Goal: Transaction & Acquisition: Subscribe to service/newsletter

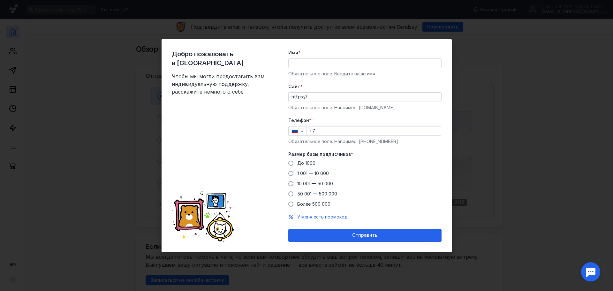
drag, startPoint x: 0, startPoint y: 0, endPoint x: 312, endPoint y: 63, distance: 318.3
click at [312, 63] on input "Имя *" at bounding box center [365, 63] width 153 height 9
type input "[PERSON_NAME]"
click at [315, 98] on input "Cайт *" at bounding box center [375, 97] width 131 height 9
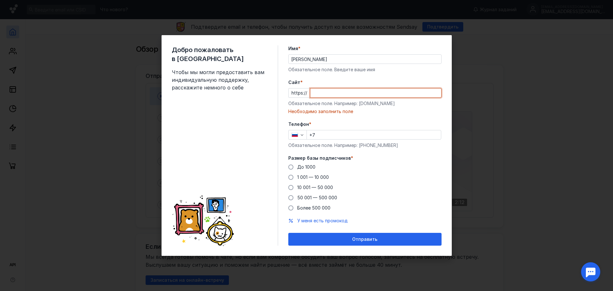
paste input "[DOMAIN_NAME][URL]"
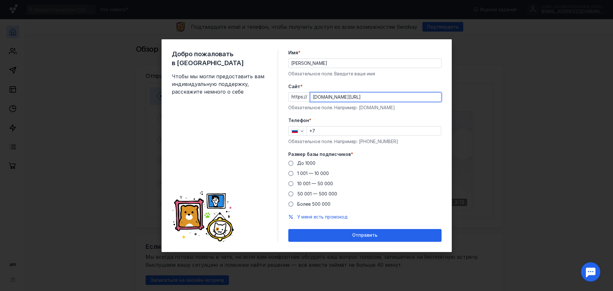
type input "[DOMAIN_NAME][URL]"
click at [332, 124] on div "Телефон * +7 Обязательное поле. Например: [PHONE_NUMBER]" at bounding box center [364, 130] width 153 height 27
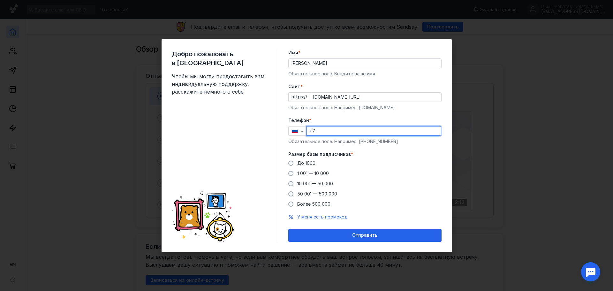
drag, startPoint x: 336, startPoint y: 132, endPoint x: 336, endPoint y: 125, distance: 6.4
click at [336, 132] on input "+7" at bounding box center [374, 130] width 134 height 9
type input "[PHONE_NUMBER]"
click at [294, 161] on label "До 1000" at bounding box center [301, 163] width 27 height 6
click at [0, 0] on input "До 1000" at bounding box center [0, 0] width 0 height 0
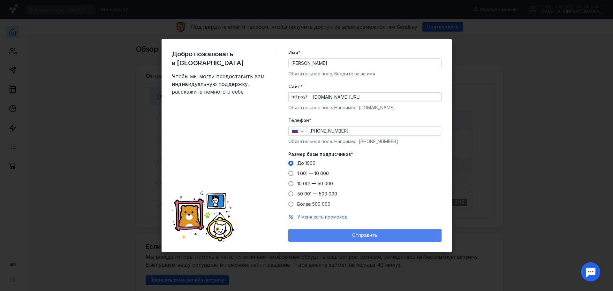
click at [355, 235] on span "Отправить" at bounding box center [364, 235] width 25 height 5
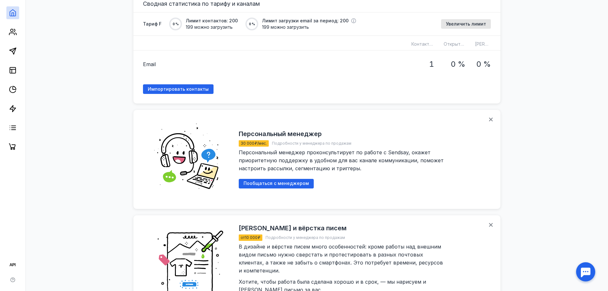
scroll to position [447, 0]
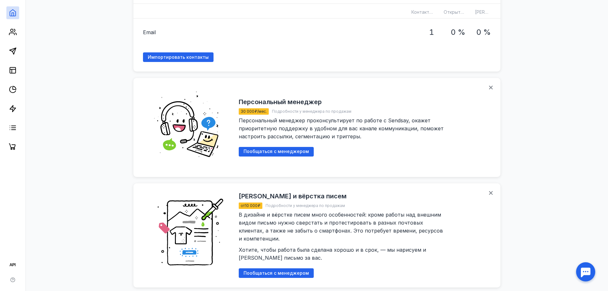
drag, startPoint x: 248, startPoint y: 164, endPoint x: 456, endPoint y: 150, distance: 209.1
click at [456, 150] on div "Персональный менеджер 30 000 ₽/мес. Подробности у менеджера по продажам Персона…" at bounding box center [365, 128] width 252 height 80
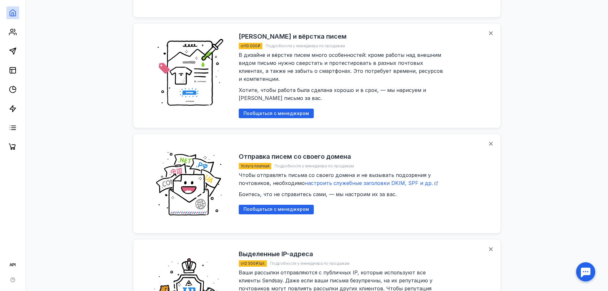
scroll to position [683, 0]
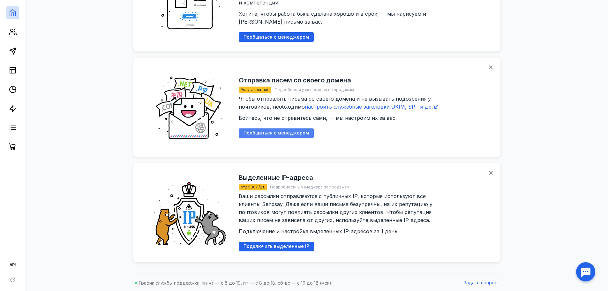
click at [303, 136] on div "Пообщаться с менеджером" at bounding box center [276, 133] width 75 height 10
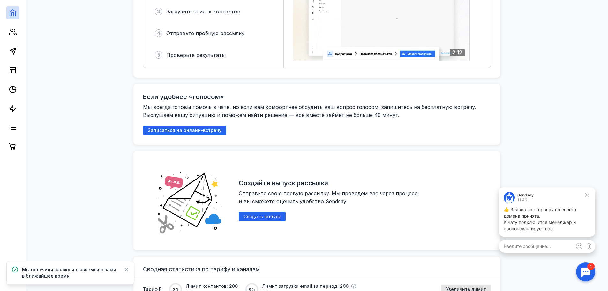
scroll to position [0, 0]
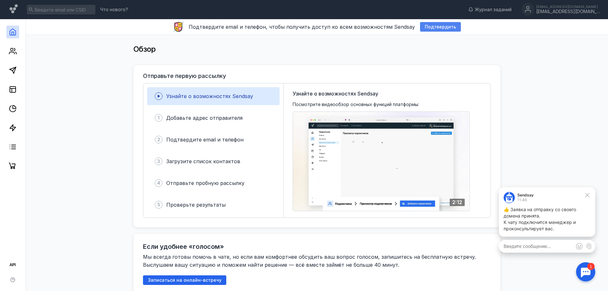
click at [447, 25] on span "Подтвердить" at bounding box center [440, 26] width 31 height 5
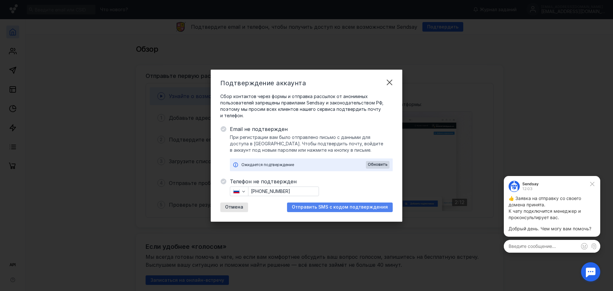
click at [345, 206] on span "Отправить SMS с кодом подтверждения" at bounding box center [340, 206] width 96 height 5
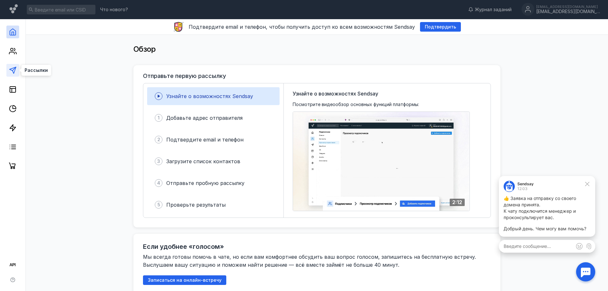
click at [13, 71] on icon at bounding box center [13, 70] width 8 height 8
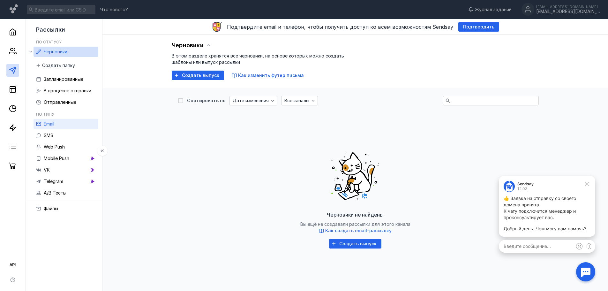
click at [57, 120] on link "Email" at bounding box center [66, 124] width 65 height 10
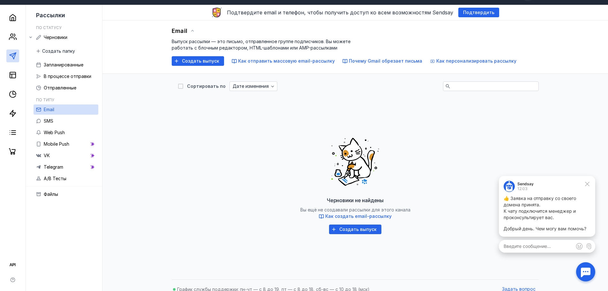
scroll to position [22, 0]
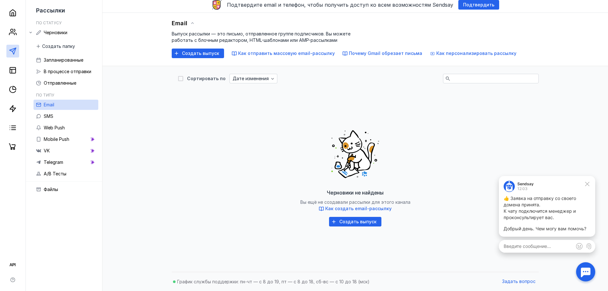
drag, startPoint x: 348, startPoint y: 221, endPoint x: 364, endPoint y: 218, distance: 15.9
click at [348, 221] on span "Создать выпуск" at bounding box center [358, 221] width 37 height 5
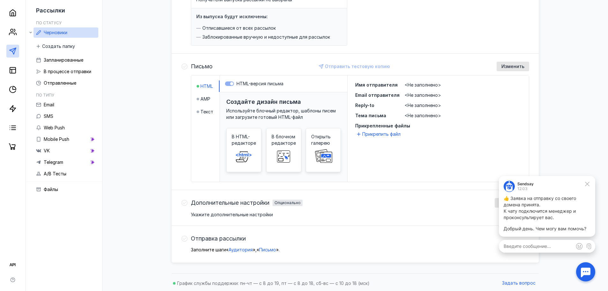
scroll to position [108, 0]
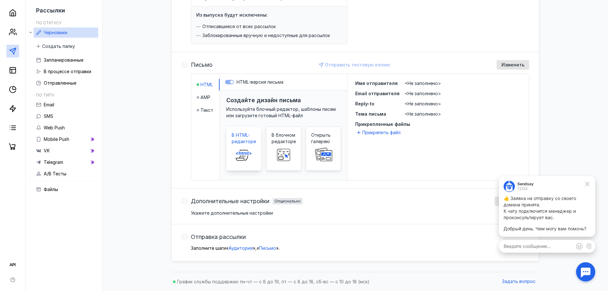
click at [235, 148] on span at bounding box center [244, 155] width 20 height 20
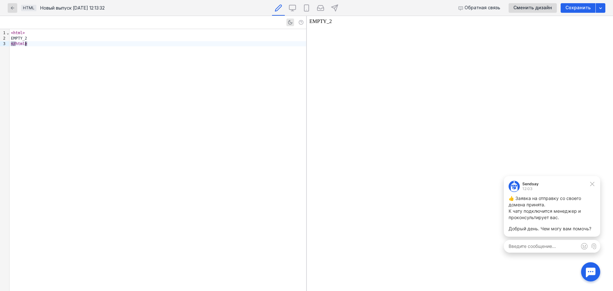
click at [209, 101] on div "< html > EMPTY_2 </ html >" at bounding box center [158, 160] width 297 height 262
click at [209, 121] on div "< html > EMPTY_2 </ html >" at bounding box center [158, 160] width 297 height 262
click at [386, 74] on body "EMPTY_2" at bounding box center [460, 154] width 301 height 270
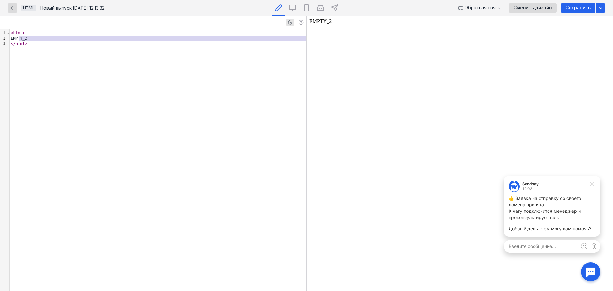
click at [149, 103] on div "< html > EMPTY_2 </ html >" at bounding box center [158, 160] width 297 height 262
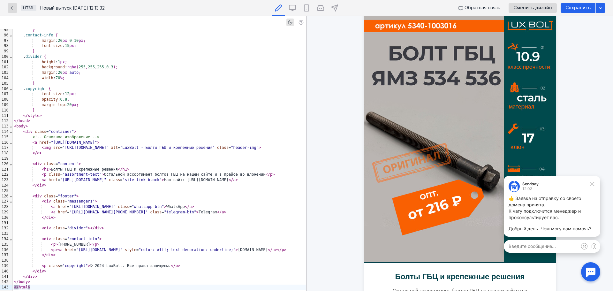
scroll to position [32, 0]
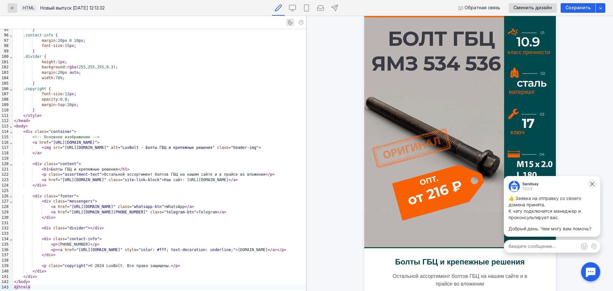
click at [593, 182] on icon at bounding box center [593, 184] width 6 height 6
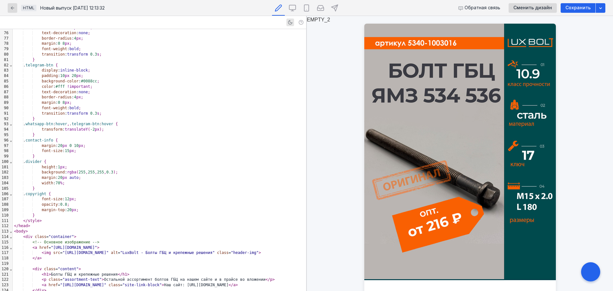
scroll to position [508, 0]
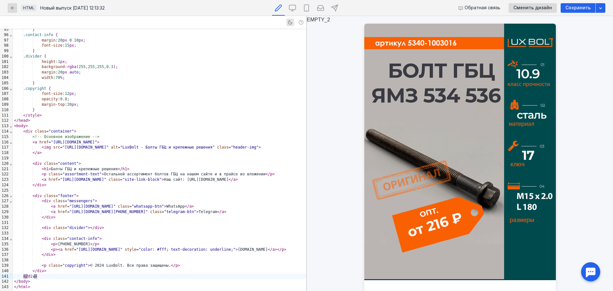
drag, startPoint x: 110, startPoint y: 276, endPoint x: 57, endPoint y: 277, distance: 52.4
click at [57, 277] on div "</ div >" at bounding box center [160, 276] width 294 height 5
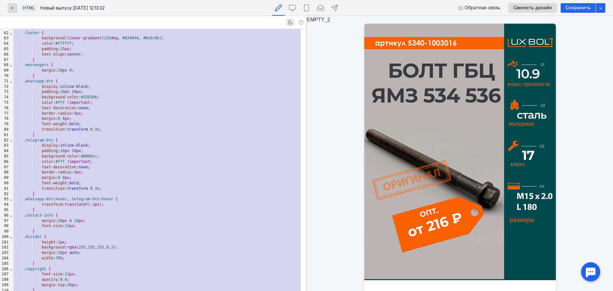
scroll to position [0, 0]
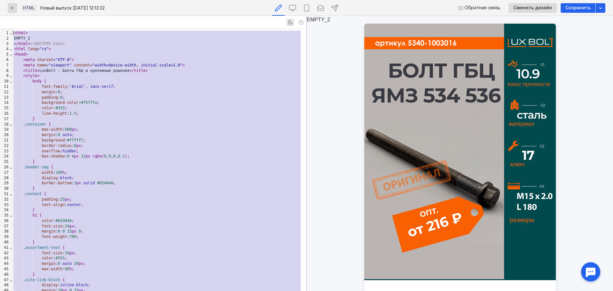
drag, startPoint x: 47, startPoint y: 290, endPoint x: -33, endPoint y: -22, distance: 322.0
click at [0, 0] on html "Что нового? Журнал заданий [EMAIL_ADDRESS][DOMAIN_NAME] [EMAIL_ADDRESS][DOMAIN_…" at bounding box center [306, 210] width 613 height 421
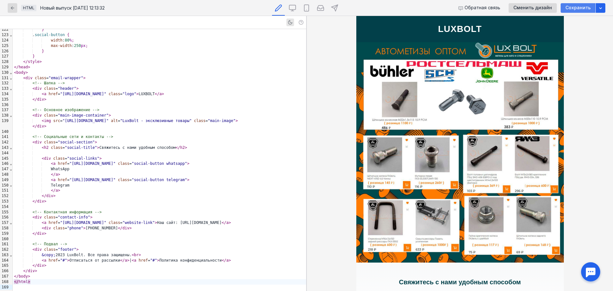
click at [580, 9] on span "Сохранить" at bounding box center [578, 7] width 25 height 5
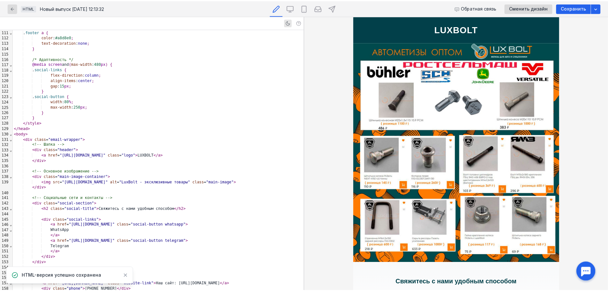
scroll to position [589, 0]
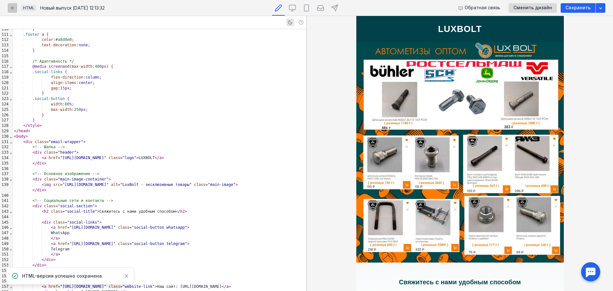
click at [11, 4] on div "button" at bounding box center [13, 8] width 10 height 10
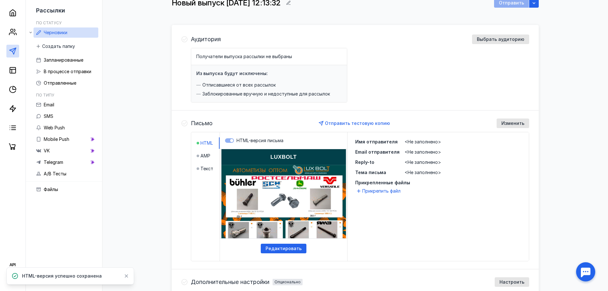
scroll to position [64, 0]
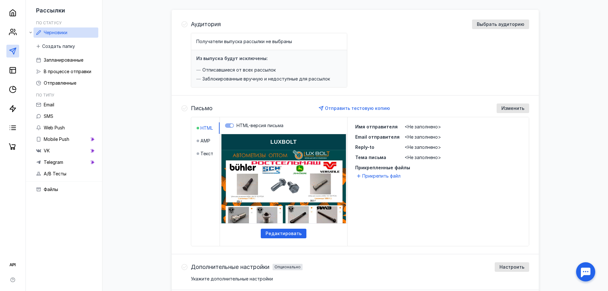
click at [414, 126] on span "<Не заполнено>" at bounding box center [423, 126] width 36 height 5
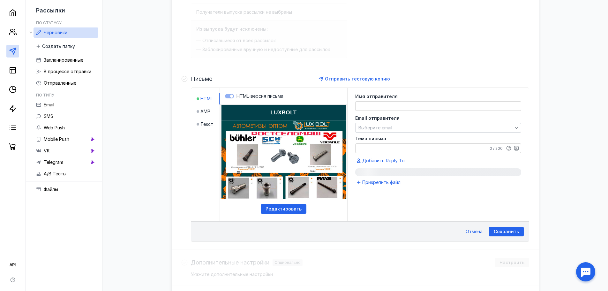
scroll to position [155, 0]
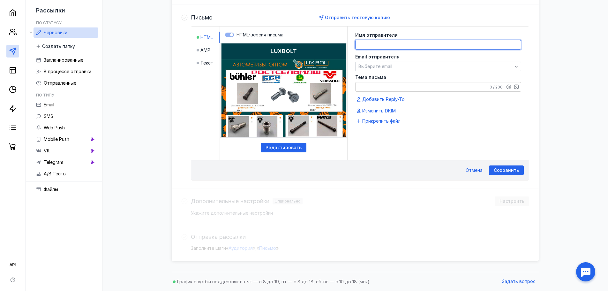
click at [402, 45] on textarea at bounding box center [438, 44] width 165 height 9
paste textarea "[EMAIL_ADDRESS][DOMAIN_NAME]"
type textarea "[EMAIL_ADDRESS][DOMAIN_NAME]"
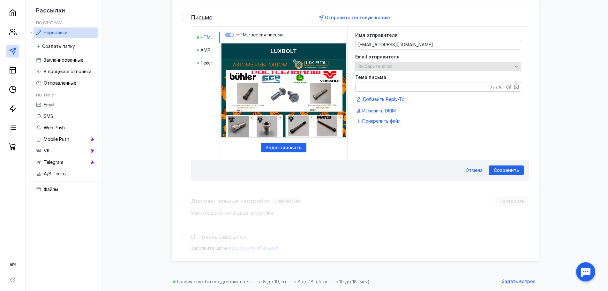
drag, startPoint x: 398, startPoint y: 67, endPoint x: 392, endPoint y: 67, distance: 6.1
click at [392, 67] on span "Выберите email" at bounding box center [376, 66] width 34 height 5
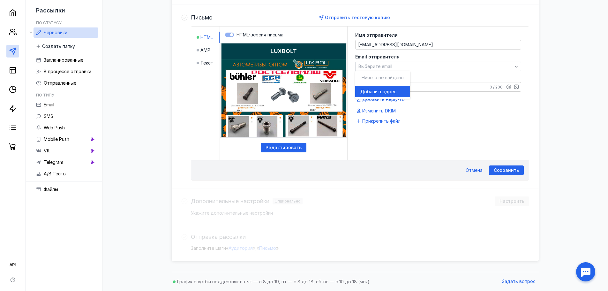
click at [389, 89] on span "адрес" at bounding box center [390, 91] width 14 height 6
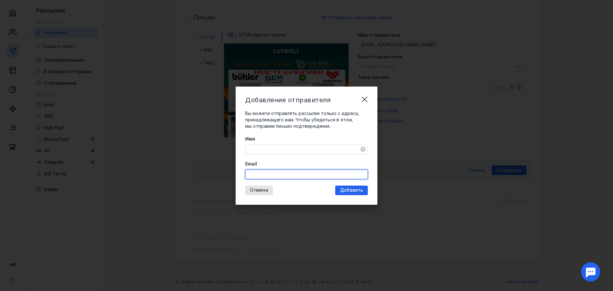
click at [286, 176] on input "Email" at bounding box center [307, 174] width 122 height 9
paste input "[EMAIL_ADDRESS][DOMAIN_NAME]"
type input "[EMAIL_ADDRESS][DOMAIN_NAME]"
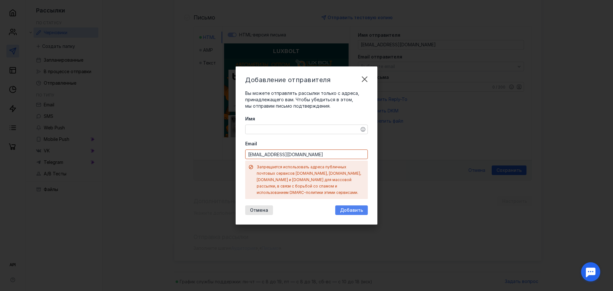
click at [362, 189] on div "Добавление отправителя Вы можете отправлять рассылки только с адреса, принадлеж…" at bounding box center [307, 145] width 142 height 158
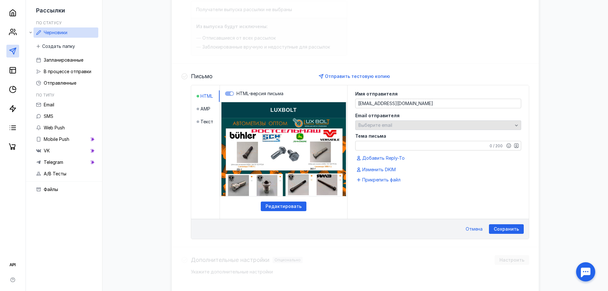
scroll to position [91, 0]
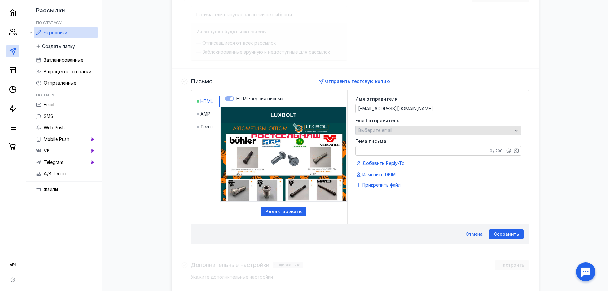
click at [388, 130] on span "Выберите email" at bounding box center [376, 129] width 34 height 5
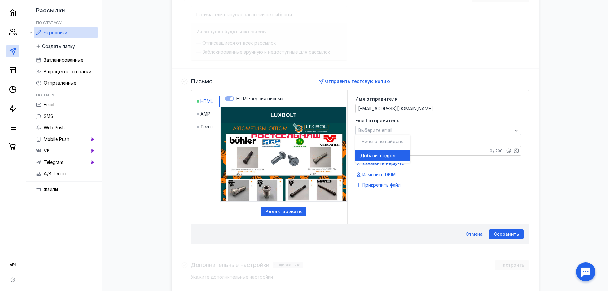
click at [395, 160] on div "Добавить адрес" at bounding box center [383, 155] width 45 height 11
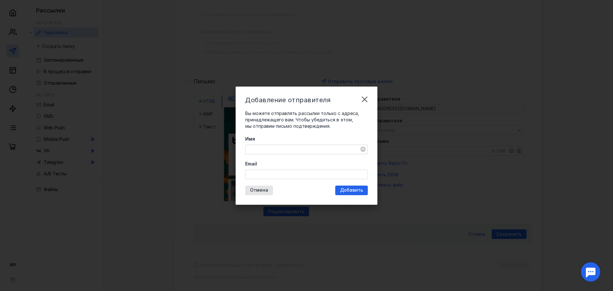
click at [292, 152] on textarea "Имя" at bounding box center [307, 149] width 122 height 9
click at [287, 179] on div "Добавление отправителя Вы можете отправлять рассылки только с адреса, принадлеж…" at bounding box center [307, 146] width 142 height 118
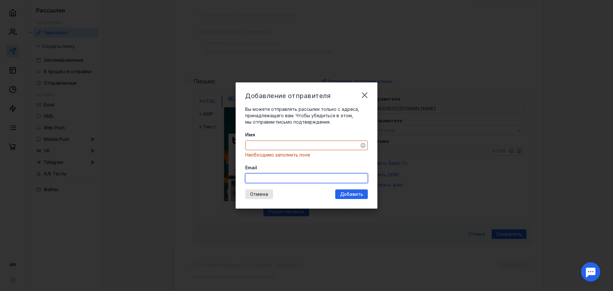
click at [289, 177] on input "Email" at bounding box center [307, 178] width 122 height 9
drag, startPoint x: 289, startPoint y: 177, endPoint x: 277, endPoint y: 176, distance: 12.2
click at [277, 176] on input "Email" at bounding box center [307, 178] width 122 height 9
type input "[EMAIL_ADDRESS][DOMAIN_NAME]"
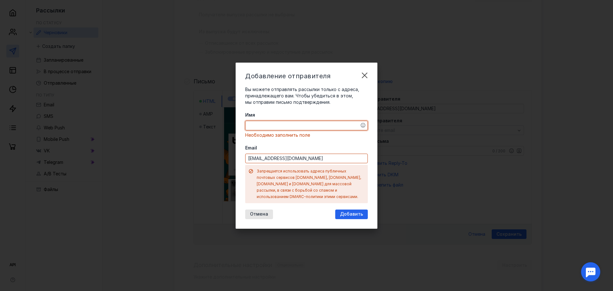
click at [301, 144] on div "Имя Необходимо заполнить поле Email [EMAIL_ADDRESS][DOMAIN_NAME] Запрещается ис…" at bounding box center [306, 157] width 123 height 91
click at [301, 129] on textarea "Имя" at bounding box center [307, 125] width 122 height 9
click at [356, 213] on span "Добавить" at bounding box center [351, 213] width 23 height 5
click at [355, 211] on span "Добавить" at bounding box center [351, 213] width 23 height 5
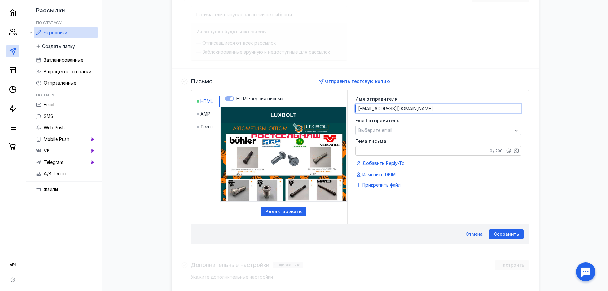
drag, startPoint x: 413, startPoint y: 107, endPoint x: 347, endPoint y: 106, distance: 66.8
click at [347, 106] on div "HTML AMP Текст HTML-версия письма Редактировать Имя отправителя [EMAIL_ADDRESS]…" at bounding box center [360, 157] width 338 height 134
type textarea "[PERSON_NAME]"
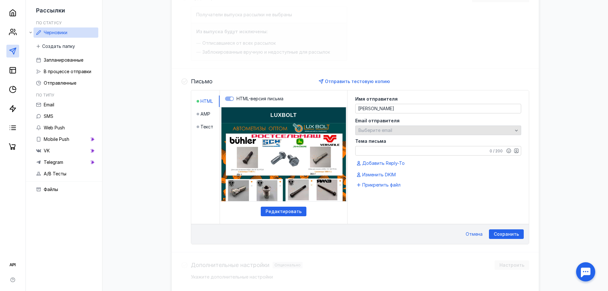
click at [366, 130] on span "Выберите email" at bounding box center [376, 129] width 34 height 5
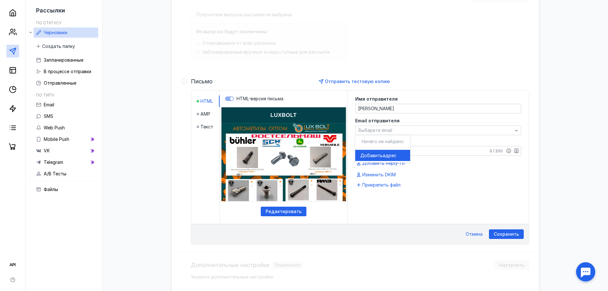
click at [379, 141] on span "Ничего не найдено" at bounding box center [383, 141] width 42 height 5
drag, startPoint x: 379, startPoint y: 141, endPoint x: 366, endPoint y: 155, distance: 19.2
click at [366, 155] on span "Добавить" at bounding box center [372, 155] width 22 height 6
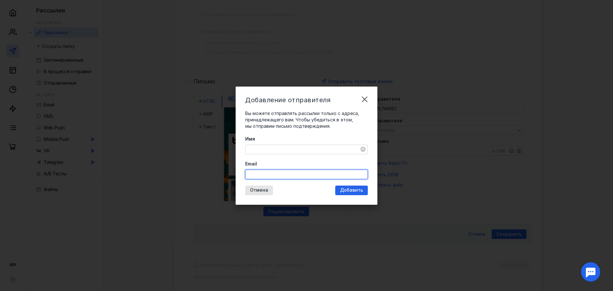
click at [286, 175] on input "Email" at bounding box center [307, 174] width 122 height 9
drag, startPoint x: 286, startPoint y: 175, endPoint x: 268, endPoint y: 174, distance: 17.9
click at [268, 174] on input "Email" at bounding box center [307, 174] width 122 height 9
type input "[EMAIL_ADDRESS][DOMAIN_NAME]"
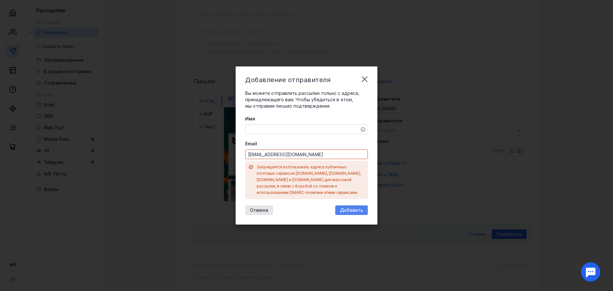
click at [350, 193] on div "Добавление отправителя Вы можете отправлять рассылки только с адреса, принадлеж…" at bounding box center [307, 145] width 142 height 158
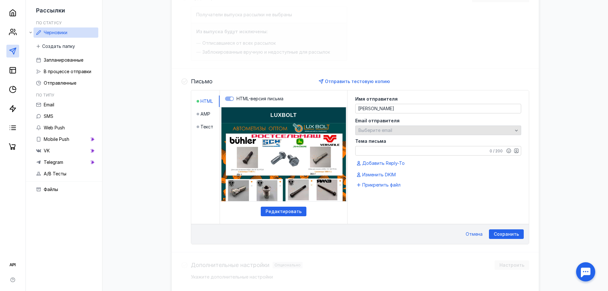
click at [386, 131] on span "Выберите email" at bounding box center [376, 129] width 34 height 5
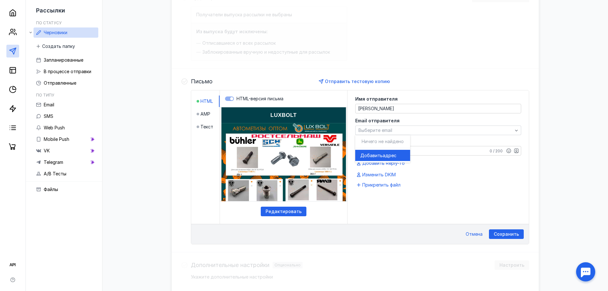
click at [390, 157] on span "адрес" at bounding box center [390, 155] width 14 height 6
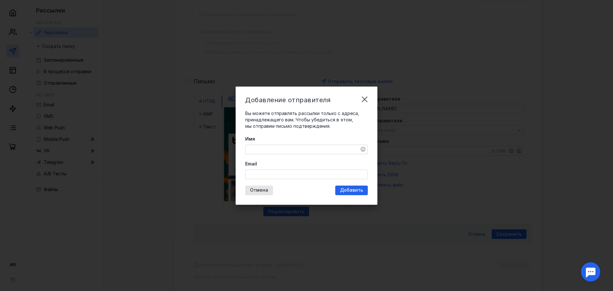
click at [286, 175] on input "Email" at bounding box center [307, 174] width 122 height 9
type input "[EMAIL_ADDRESS][DOMAIN_NAME]"
click at [352, 192] on span "Добавить" at bounding box center [351, 190] width 23 height 5
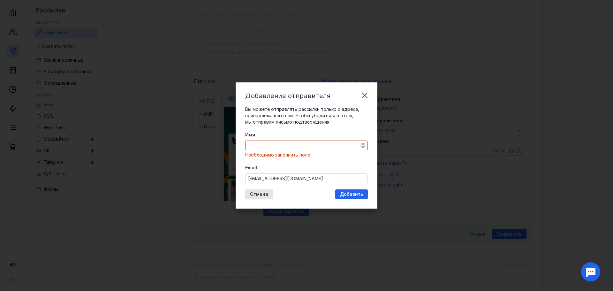
click at [312, 144] on textarea "Имя" at bounding box center [307, 145] width 122 height 9
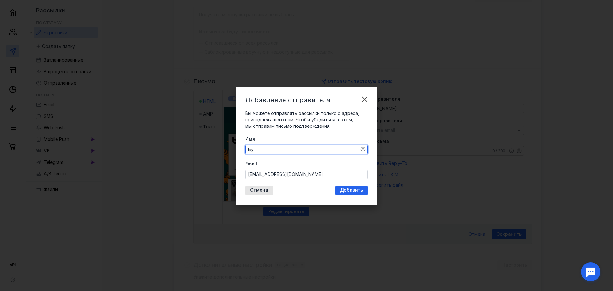
type textarea "B"
type textarea "[PERSON_NAME]"
click at [359, 190] on span "Добавить" at bounding box center [351, 190] width 23 height 5
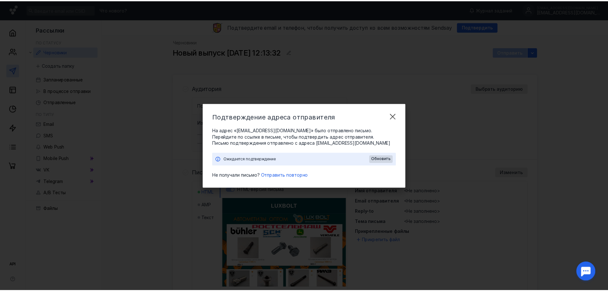
scroll to position [0, 0]
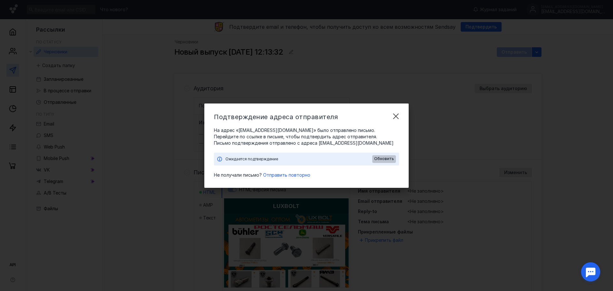
click at [381, 160] on span "Обновить" at bounding box center [384, 159] width 20 height 4
click at [300, 177] on span "Отправить повторно" at bounding box center [286, 174] width 47 height 5
click at [392, 157] on span "Обновить" at bounding box center [384, 159] width 20 height 4
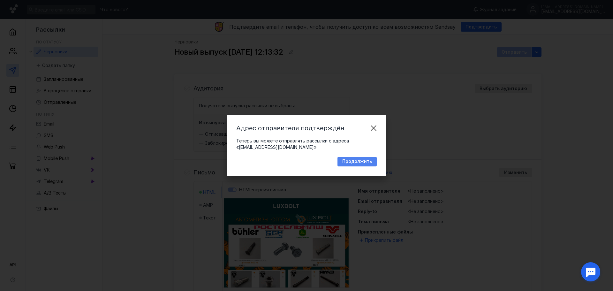
click at [356, 163] on span "Продолжить" at bounding box center [357, 161] width 30 height 5
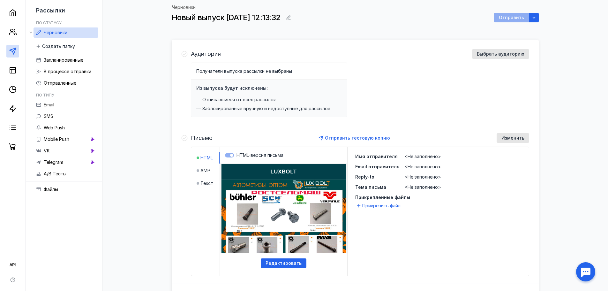
scroll to position [32, 0]
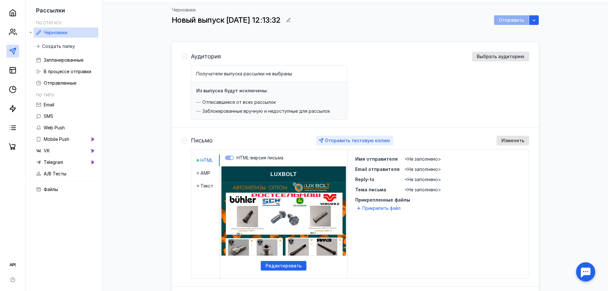
click at [369, 141] on span "Отправить тестовую копию" at bounding box center [357, 140] width 65 height 5
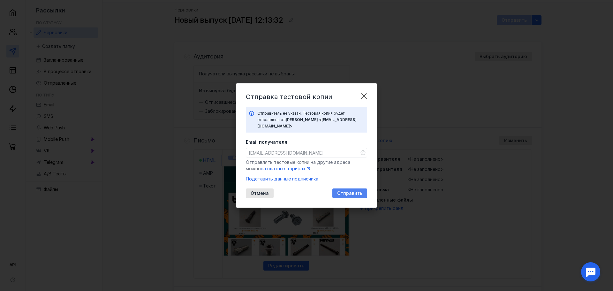
click at [347, 191] on span "Отправить" at bounding box center [349, 193] width 25 height 5
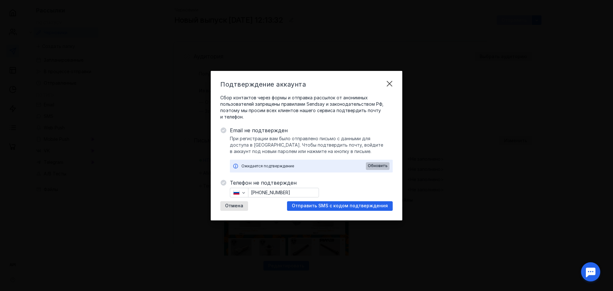
click at [384, 167] on span "Обновить" at bounding box center [378, 166] width 20 height 4
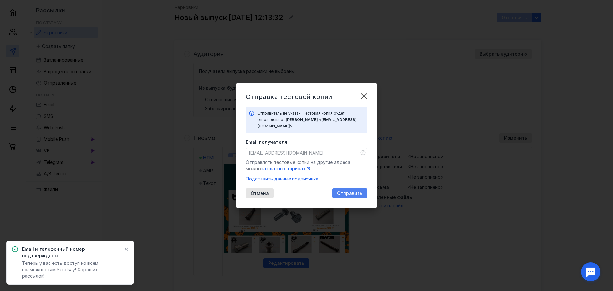
click at [349, 191] on span "Отправить" at bounding box center [349, 193] width 25 height 5
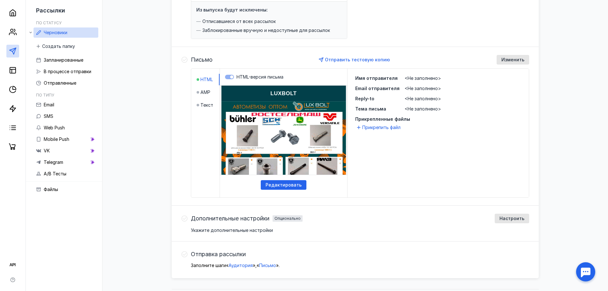
scroll to position [127, 0]
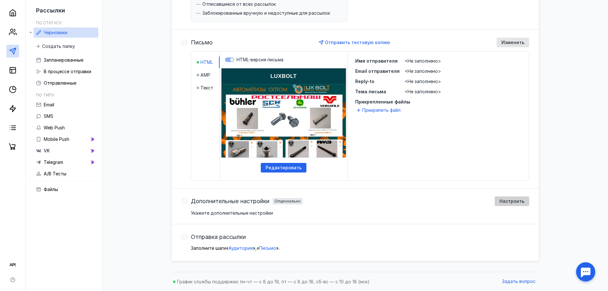
click at [505, 201] on span "Настроить" at bounding box center [512, 201] width 25 height 5
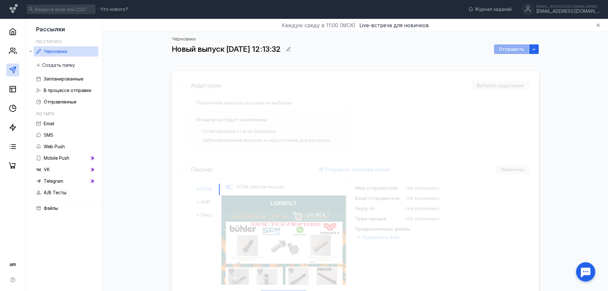
scroll to position [0, 0]
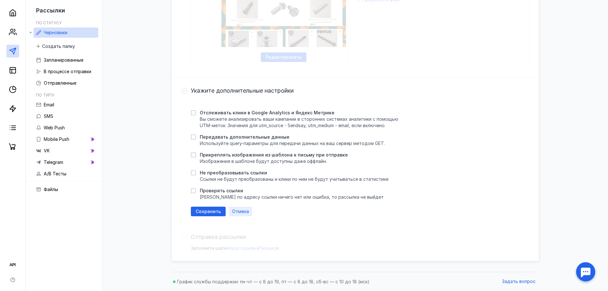
click at [242, 210] on span "Отмена" at bounding box center [240, 211] width 17 height 5
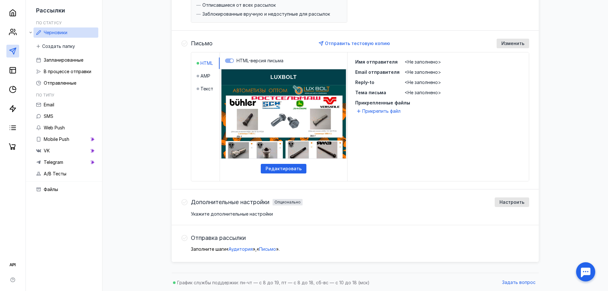
scroll to position [127, 0]
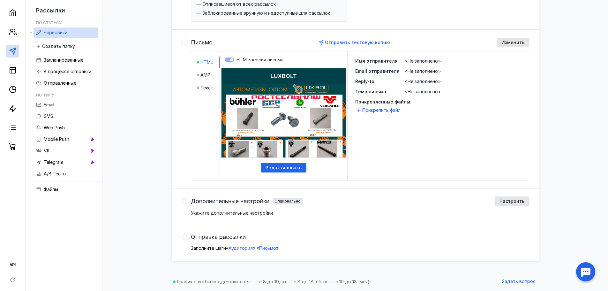
click at [417, 62] on span "<Не заполнено>" at bounding box center [423, 60] width 36 height 5
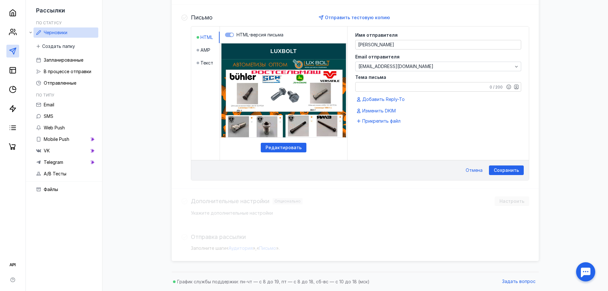
scroll to position [157, 0]
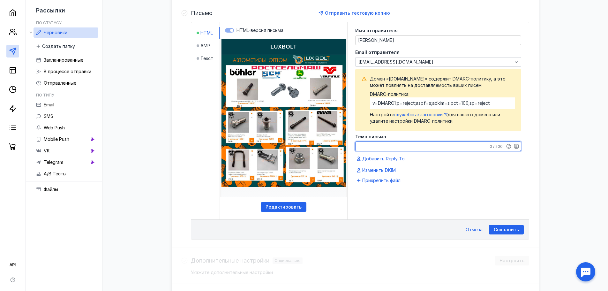
click at [423, 146] on textarea "Тема письма" at bounding box center [438, 146] width 165 height 9
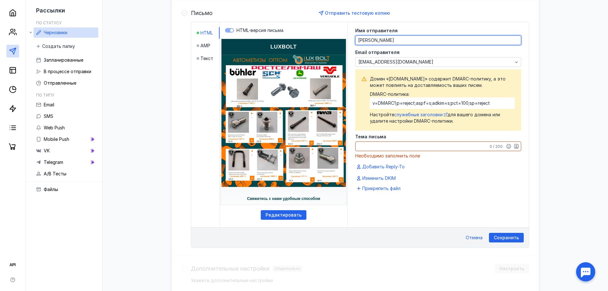
drag, startPoint x: 388, startPoint y: 39, endPoint x: 356, endPoint y: 39, distance: 32.6
click at [356, 39] on div "[PERSON_NAME]" at bounding box center [439, 40] width 166 height 10
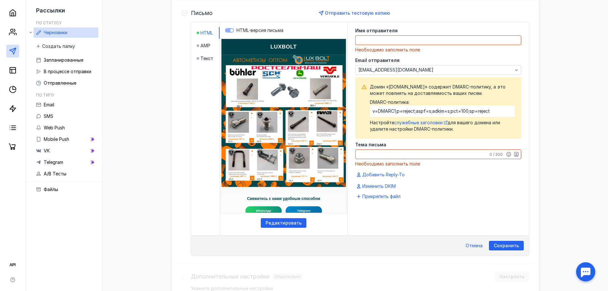
click at [546, 59] on div "Черновики Новый выпуск [DATE] 12:13:32 Отправить Аудитория Выбрать аудиторию По…" at bounding box center [355, 109] width 493 height 469
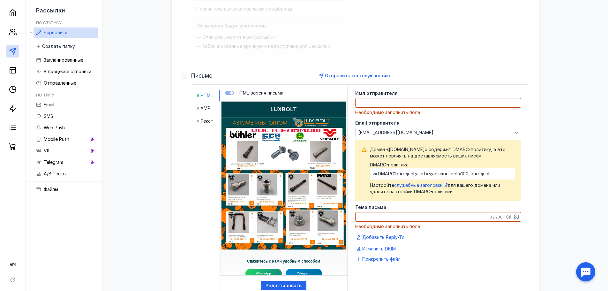
scroll to position [93, 0]
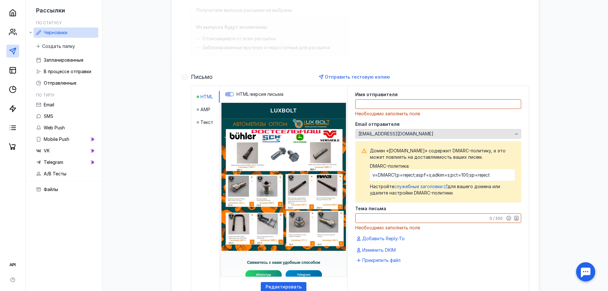
click at [519, 134] on div "button" at bounding box center [517, 134] width 6 height 6
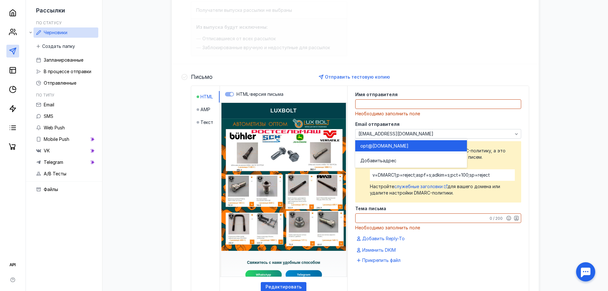
click at [421, 102] on textarea at bounding box center [438, 104] width 165 height 9
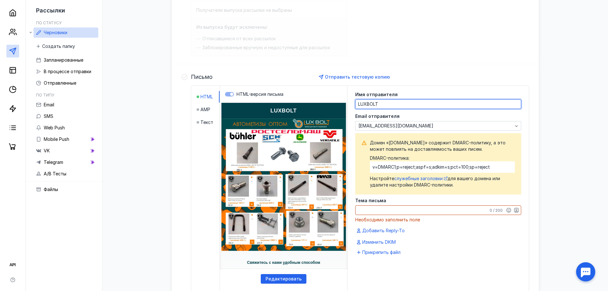
type textarea "LUXBOLT"
click at [565, 128] on div "Черновики Новый выпуск [DATE] 12:13:32 Отправить Аудитория Выбрать аудиторию По…" at bounding box center [355, 169] width 493 height 461
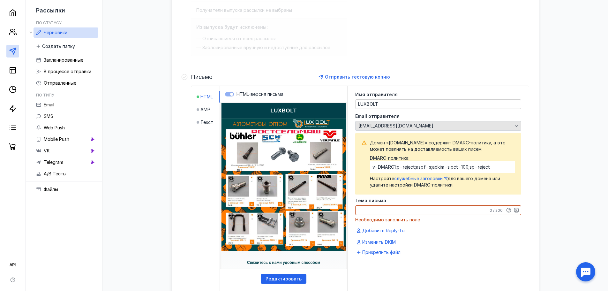
click at [517, 123] on div "button" at bounding box center [517, 126] width 6 height 6
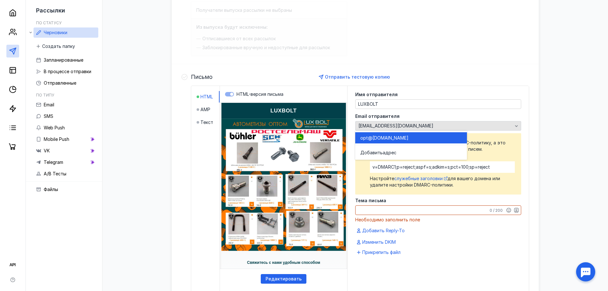
click at [517, 123] on div "button" at bounding box center [517, 126] width 6 height 6
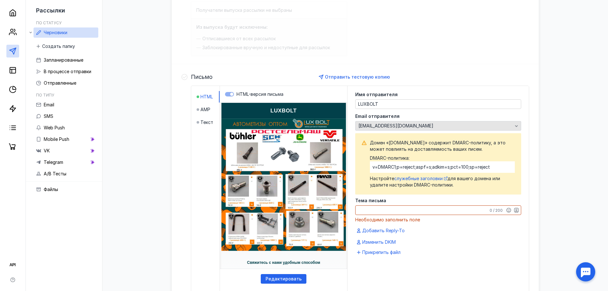
click at [404, 126] on div "[EMAIL_ADDRESS][DOMAIN_NAME]" at bounding box center [435, 125] width 157 height 5
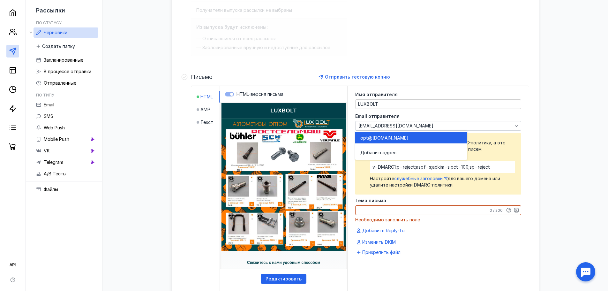
click at [392, 139] on div "opt@ [DOMAIN_NAME]" at bounding box center [412, 138] width 102 height 6
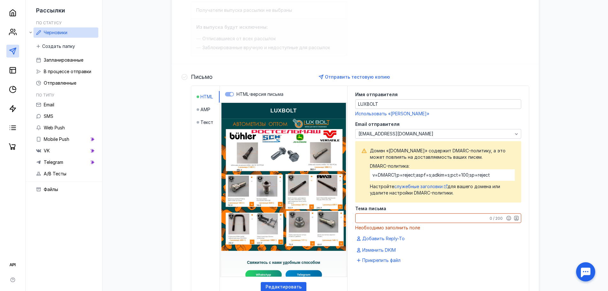
click at [541, 141] on div "Черновики Новый выпуск [DATE] 12:13:32 Отправить Аудитория Выбрать аудиторию По…" at bounding box center [355, 173] width 493 height 469
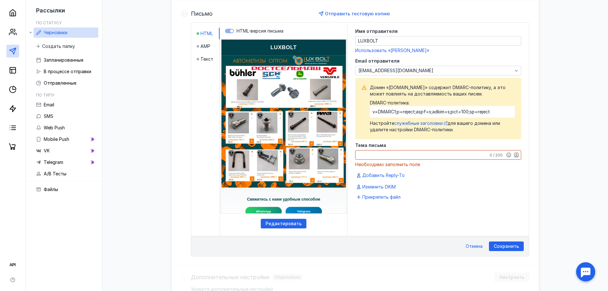
scroll to position [157, 0]
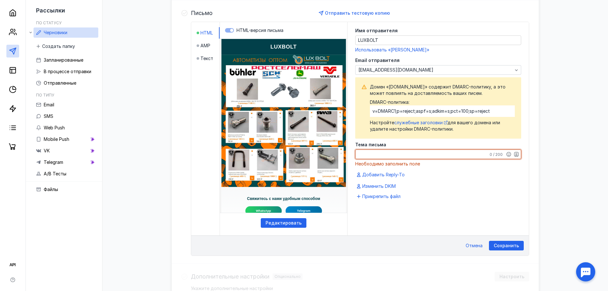
click at [383, 154] on textarea "Тема письма" at bounding box center [438, 154] width 165 height 9
paste textarea "Поступление метизов для сельхозтехники Ростсельмаш"
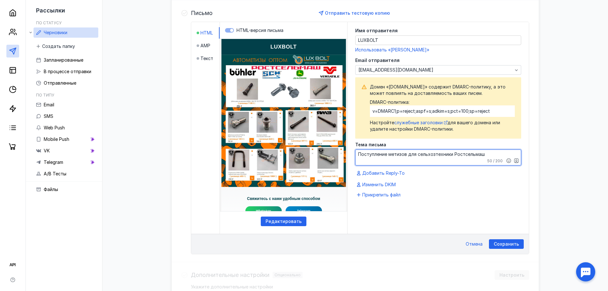
type textarea "Поступление метизов для сельхозтехники Ростсельмаш"
click at [565, 156] on div "Черновики Новый выпуск [DATE] 12:13:32 Отправить Аудитория Выбрать аудиторию По…" at bounding box center [355, 108] width 493 height 467
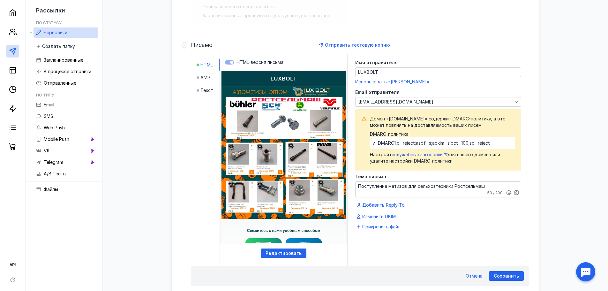
click at [584, 273] on div at bounding box center [586, 272] width 20 height 20
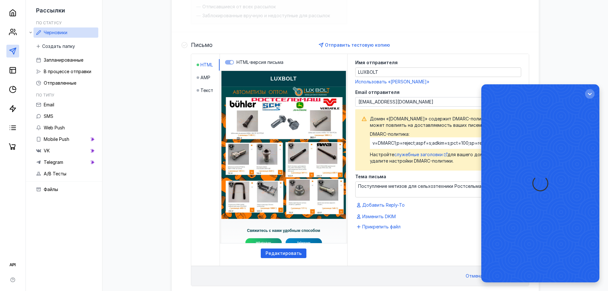
scroll to position [0, 0]
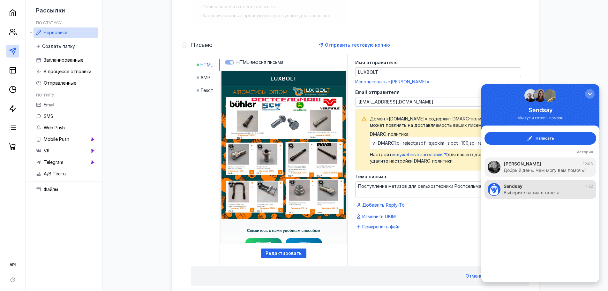
click at [542, 188] on div "Sendsay 11:22" at bounding box center [548, 186] width 89 height 6
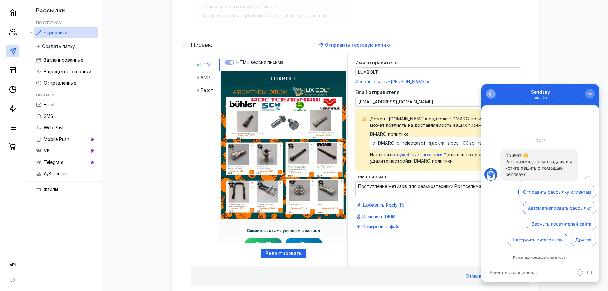
click at [493, 95] on div "button" at bounding box center [491, 94] width 6 height 6
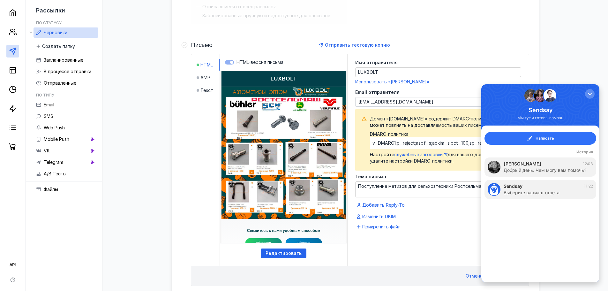
click at [543, 143] on button "Написать" at bounding box center [541, 138] width 112 height 13
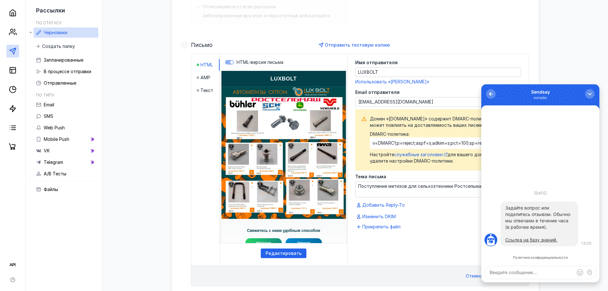
click at [525, 275] on textarea at bounding box center [540, 272] width 111 height 13
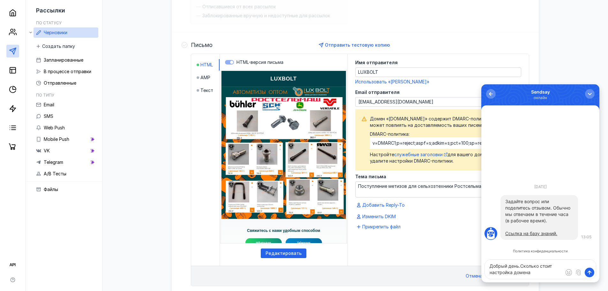
type textarea "Добрый день.Сколько стоит настройка домена?"
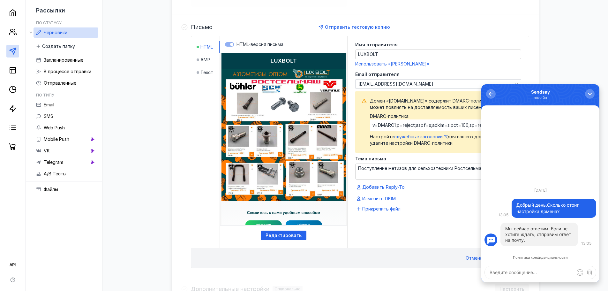
scroll to position [157, 0]
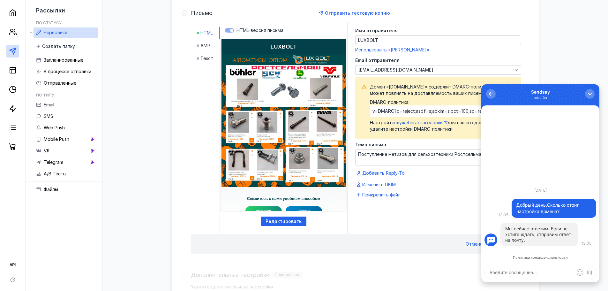
click at [538, 230] on div "Мы сейчас ответим. Если не хотите ждать, отправим ответ на почту." at bounding box center [540, 234] width 68 height 17
click at [527, 276] on textarea at bounding box center [540, 272] width 111 height 13
click at [142, 205] on div "Черновики Новый выпуск [DATE] 12:13:32 Отправить Аудитория Выбрать аудиторию По…" at bounding box center [355, 108] width 493 height 467
click at [530, 274] on textarea at bounding box center [540, 272] width 111 height 13
click at [535, 270] on textarea at bounding box center [540, 272] width 111 height 13
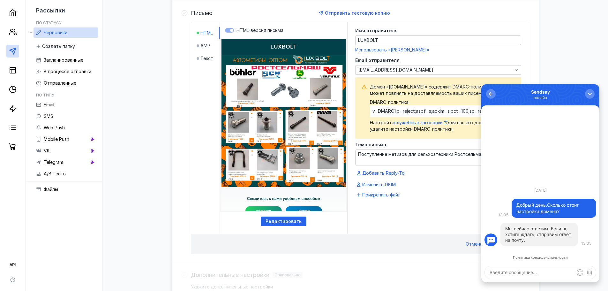
click at [544, 223] on div "Мы сейчас ответим. Если не хотите ждать, отправим ответ на почту." at bounding box center [540, 235] width 78 height 24
click at [549, 233] on div "Мы сейчас ответим. Если не хотите ждать, отправим ответ на почту." at bounding box center [540, 234] width 68 height 17
click at [527, 272] on textarea at bounding box center [540, 272] width 111 height 13
click at [526, 270] on textarea at bounding box center [540, 272] width 111 height 13
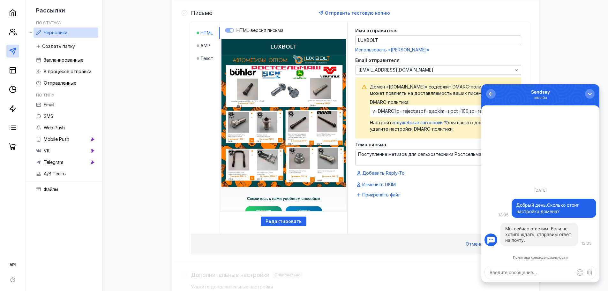
type textarea "?"
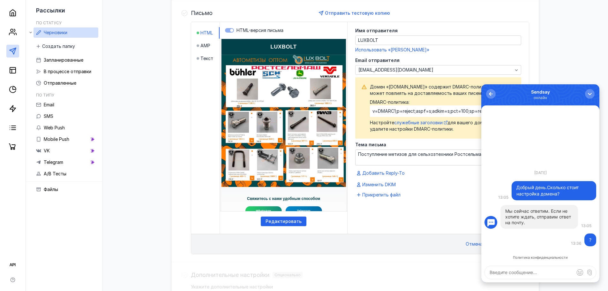
click at [557, 46] on div "Черновики Новый выпуск [DATE] 12:13:32 Отправить Аудитория Выбрать аудиторию По…" at bounding box center [355, 108] width 493 height 467
click at [589, 94] on div "button" at bounding box center [590, 94] width 6 height 6
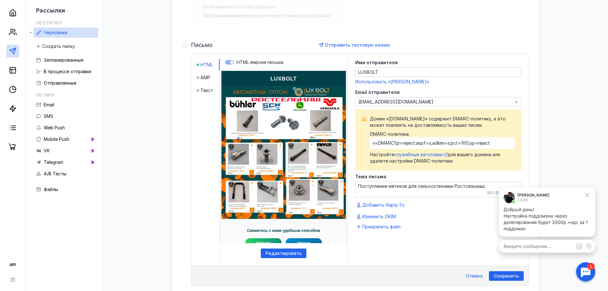
scroll to position [0, 0]
click at [551, 213] on p "Настройка поддомена через делегирование будет 3000р.+ндс за 1 поддомен" at bounding box center [547, 222] width 87 height 19
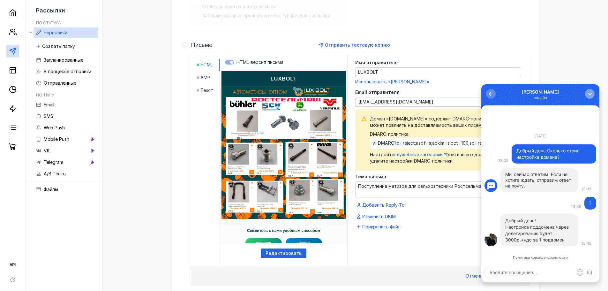
drag, startPoint x: 594, startPoint y: 95, endPoint x: 591, endPoint y: 94, distance: 3.3
click at [591, 94] on button "button" at bounding box center [590, 94] width 10 height 10
